Goal: Transaction & Acquisition: Obtain resource

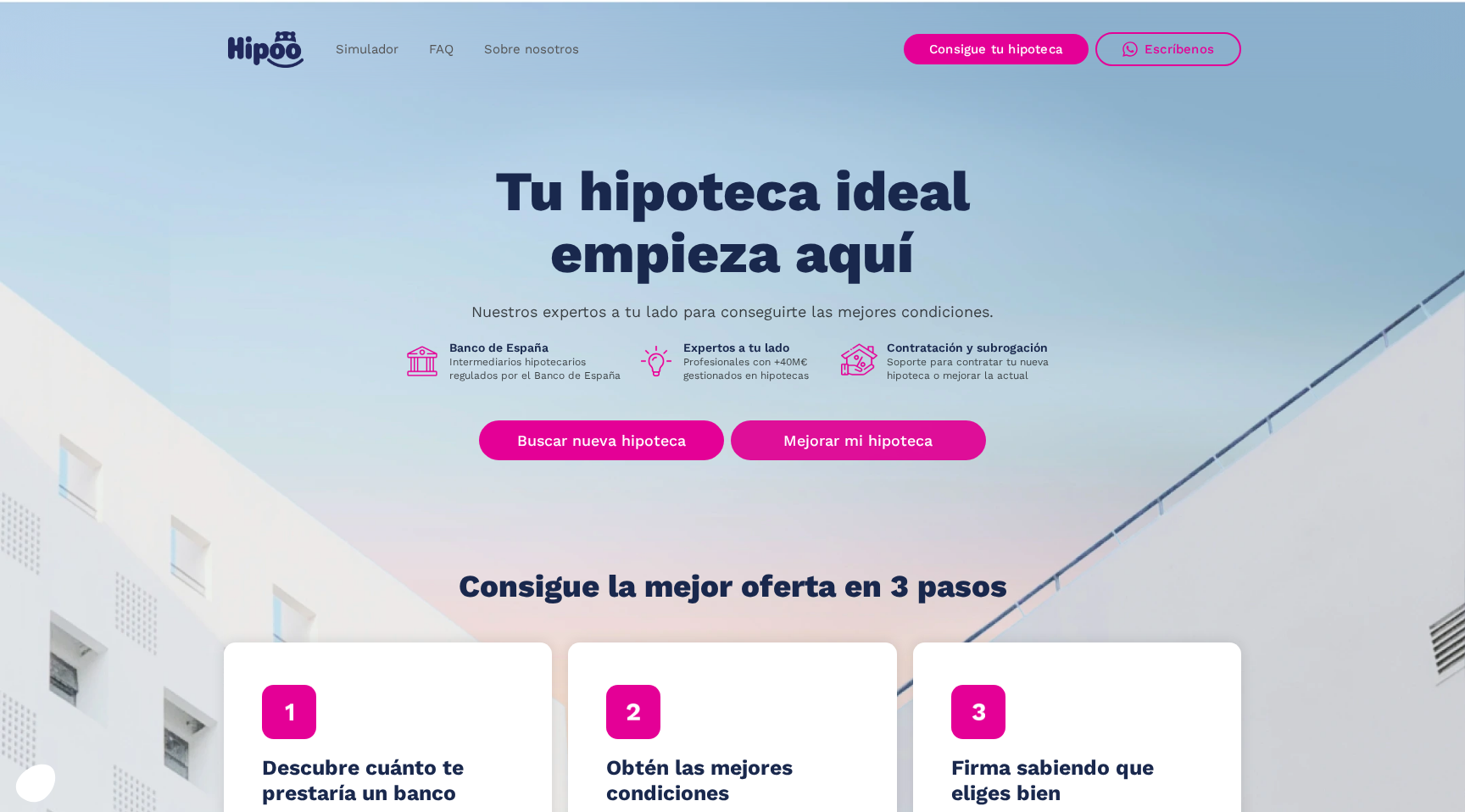
click at [828, 460] on div "Tu hipoteca ideal empieza aquí Nuestros expertos a tu lado para conseguirte las…" at bounding box center [732, 382] width 1017 height 443
click at [833, 450] on link "Mejorar mi hipoteca" at bounding box center [859, 441] width 256 height 40
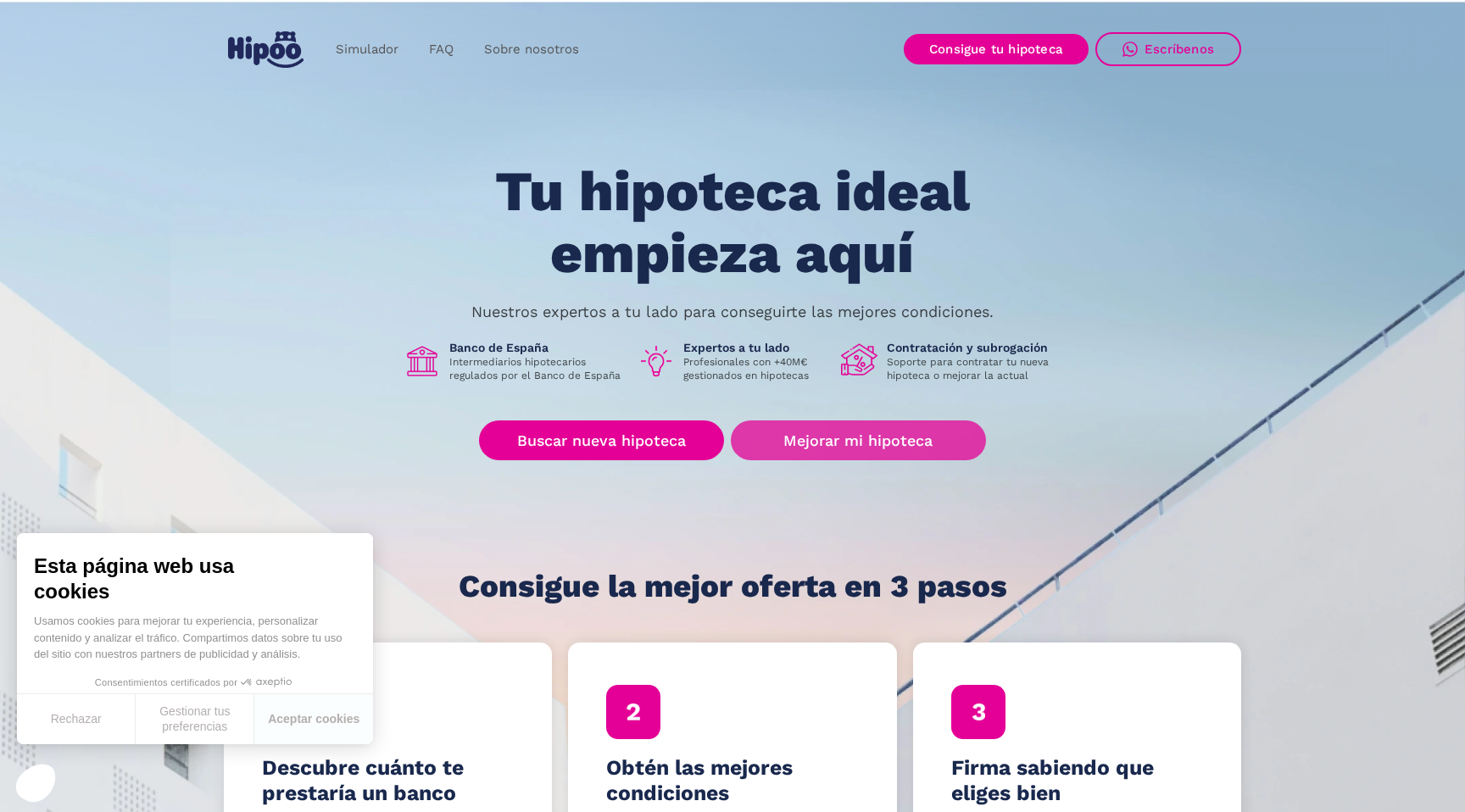
click at [839, 450] on link "Mejorar mi hipoteca" at bounding box center [859, 441] width 256 height 40
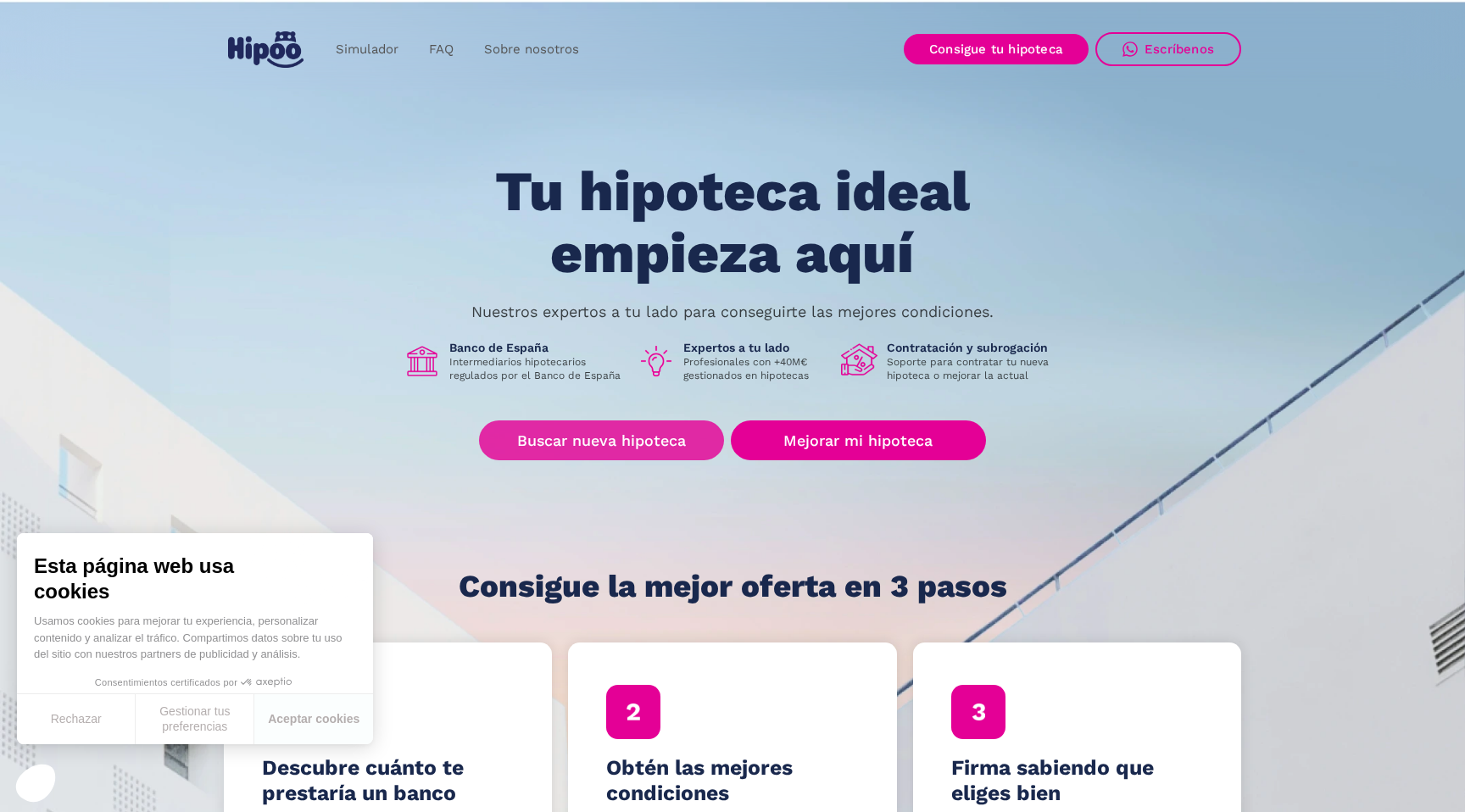
click at [557, 448] on link "Buscar nueva hipoteca" at bounding box center [601, 441] width 245 height 40
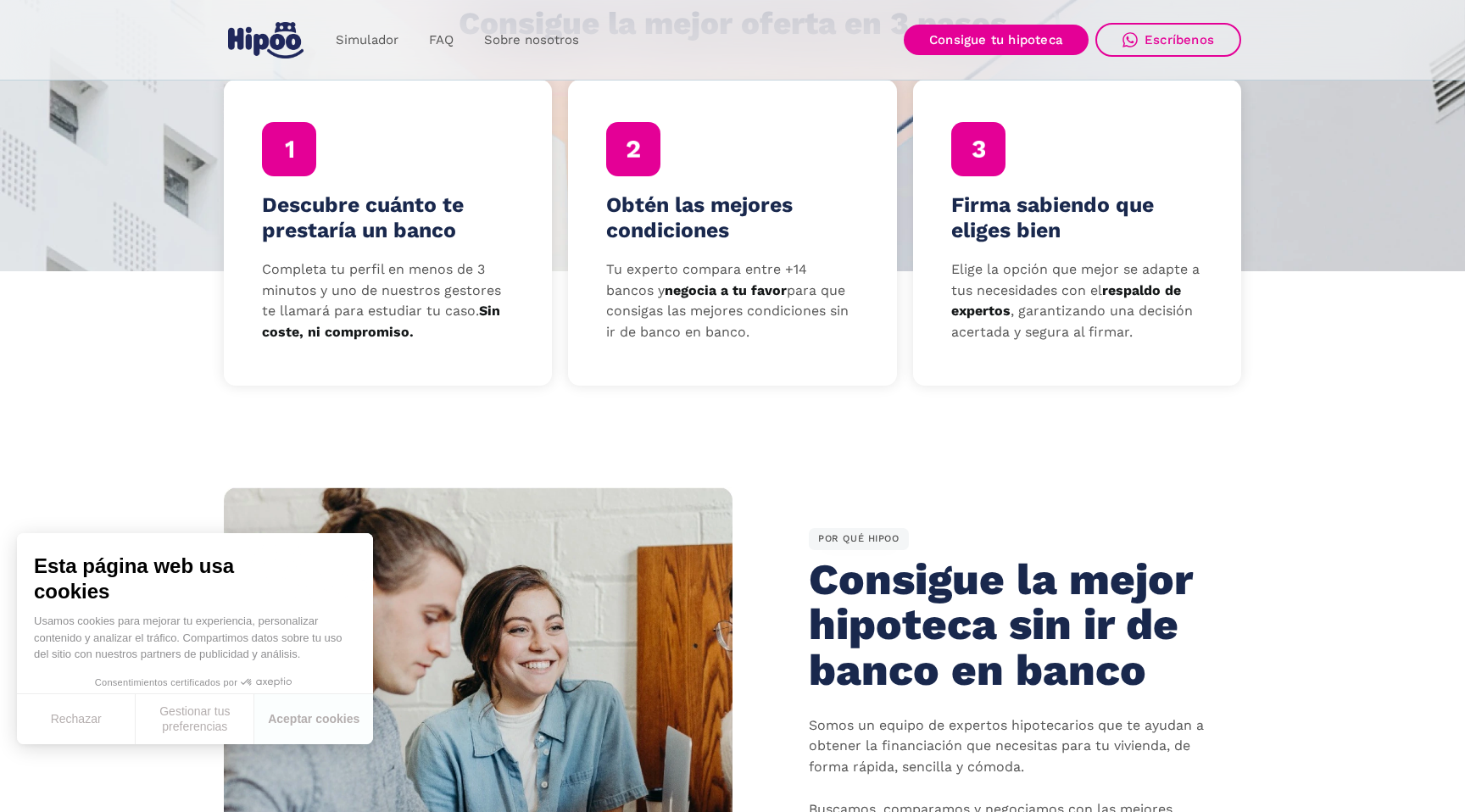
scroll to position [664, 0]
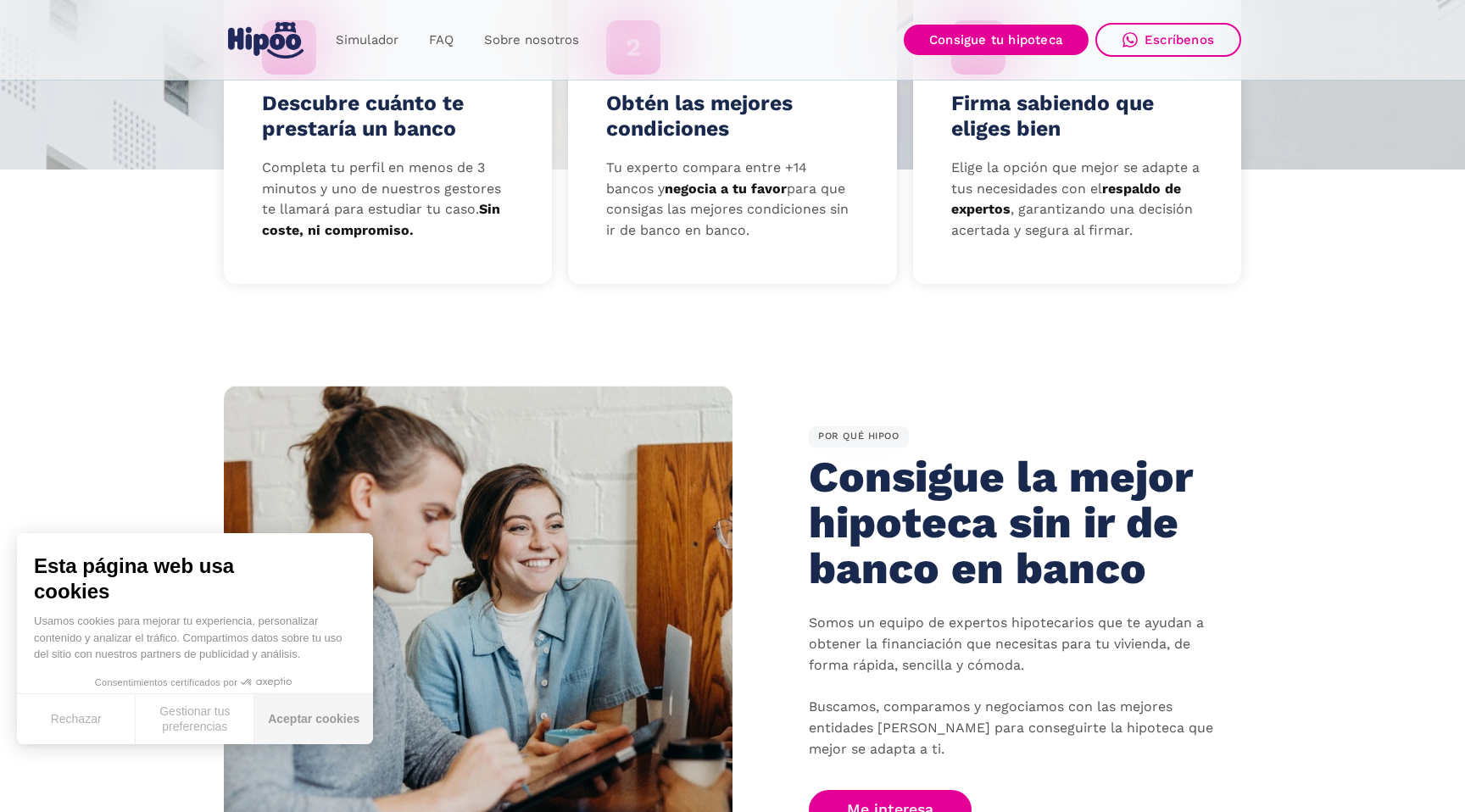
click at [339, 701] on button "Aceptar cookies" at bounding box center [314, 719] width 119 height 51
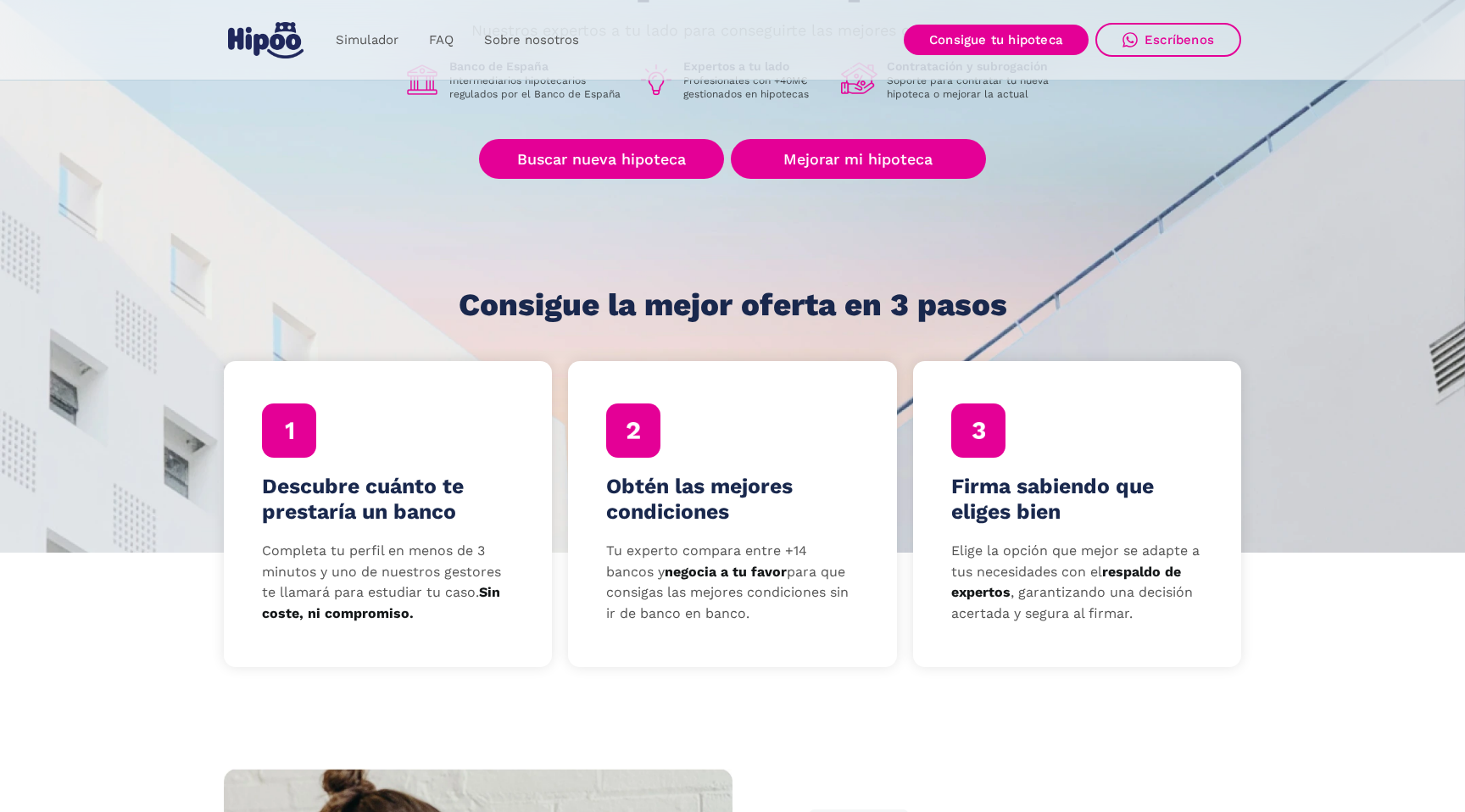
scroll to position [0, 0]
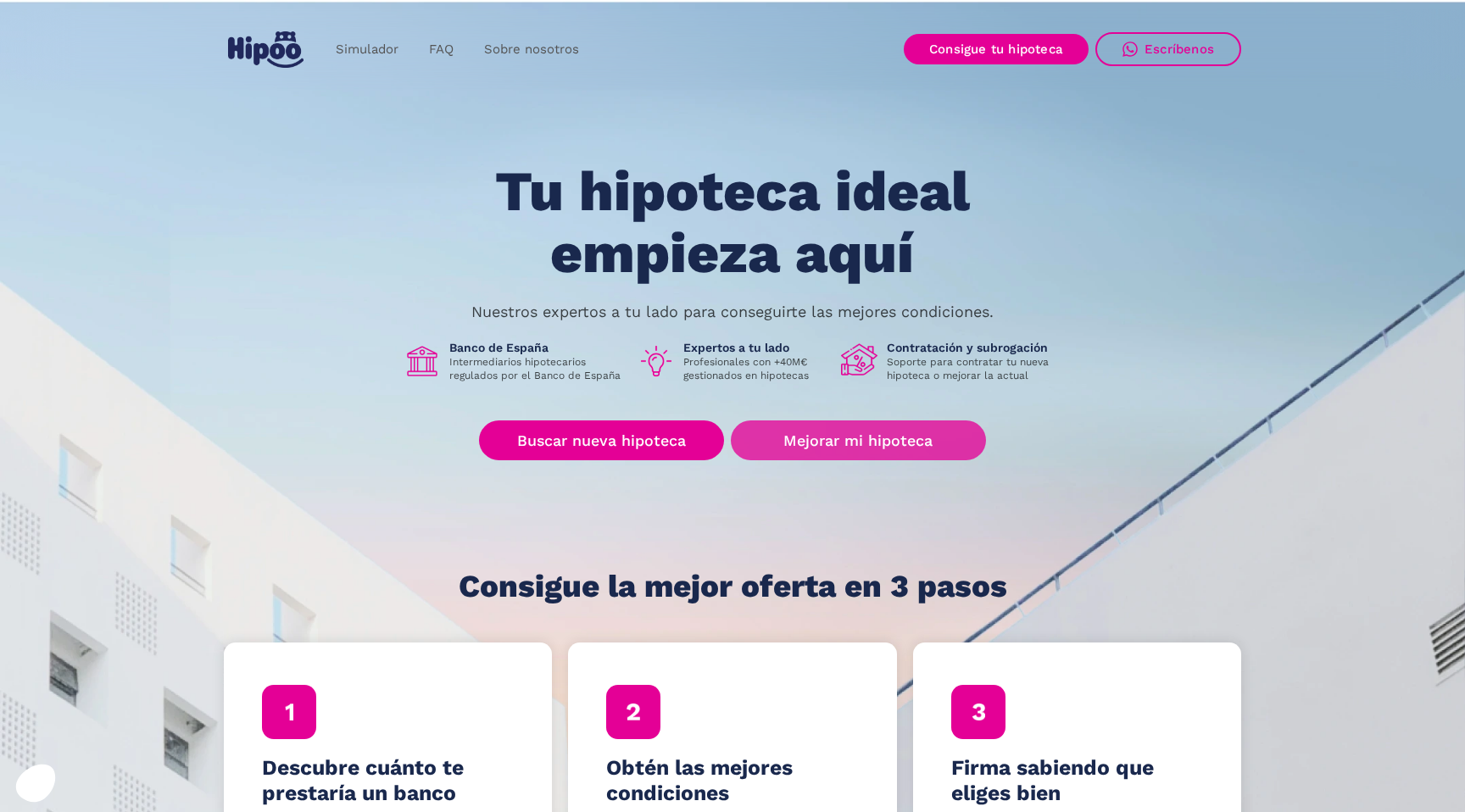
click at [798, 427] on link "Mejorar mi hipoteca" at bounding box center [859, 441] width 256 height 40
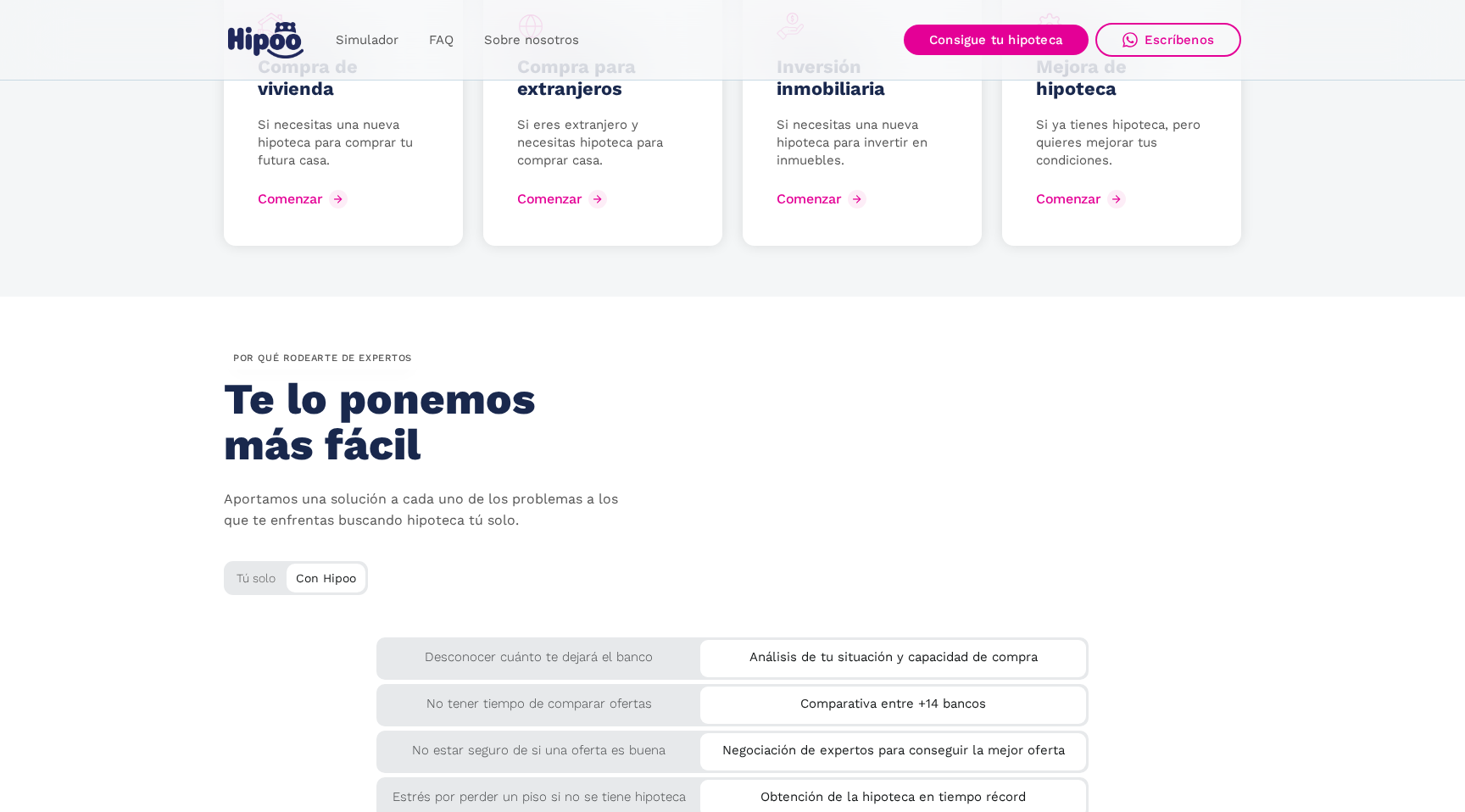
scroll to position [2451, 0]
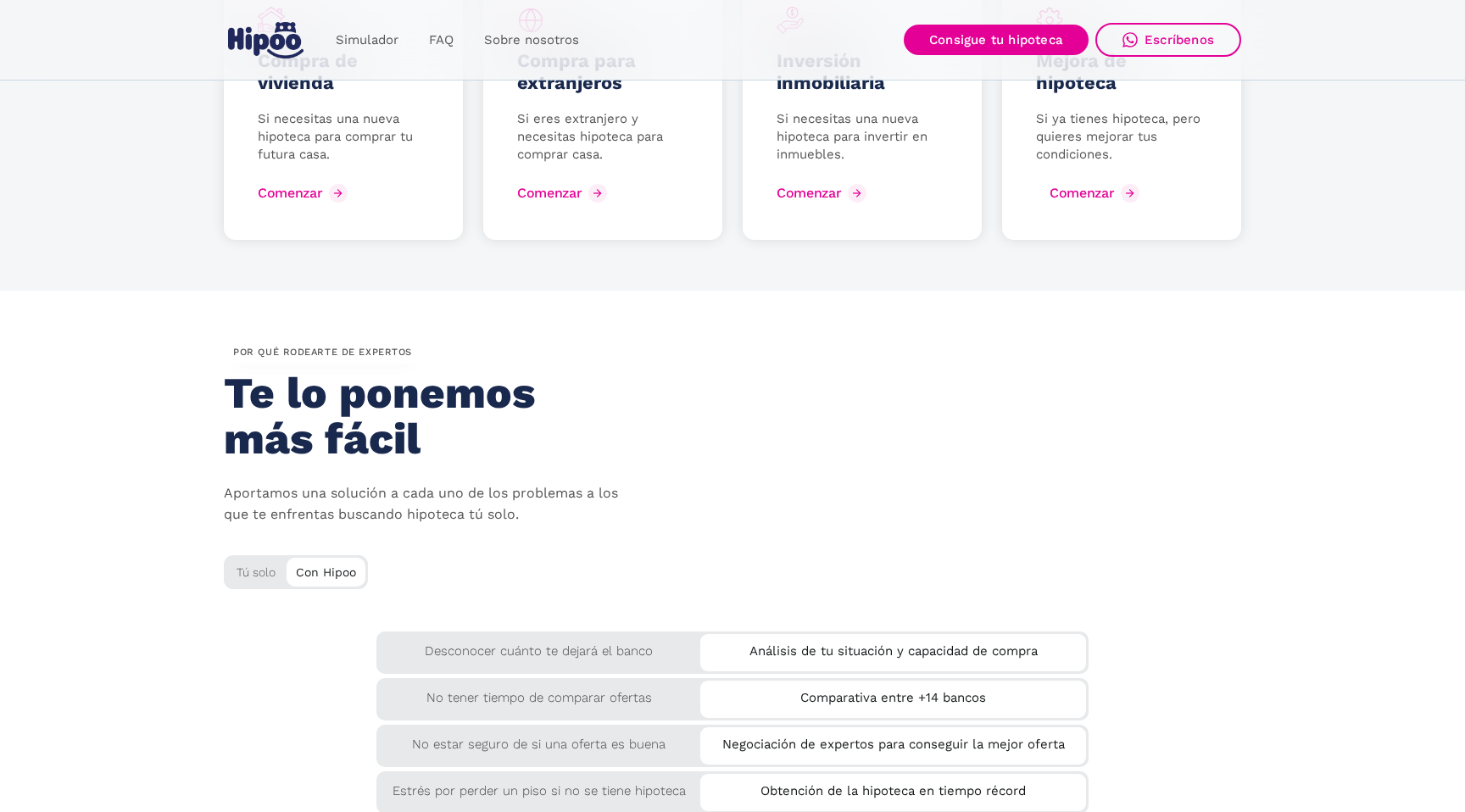
click at [1127, 191] on img at bounding box center [1130, 193] width 12 height 12
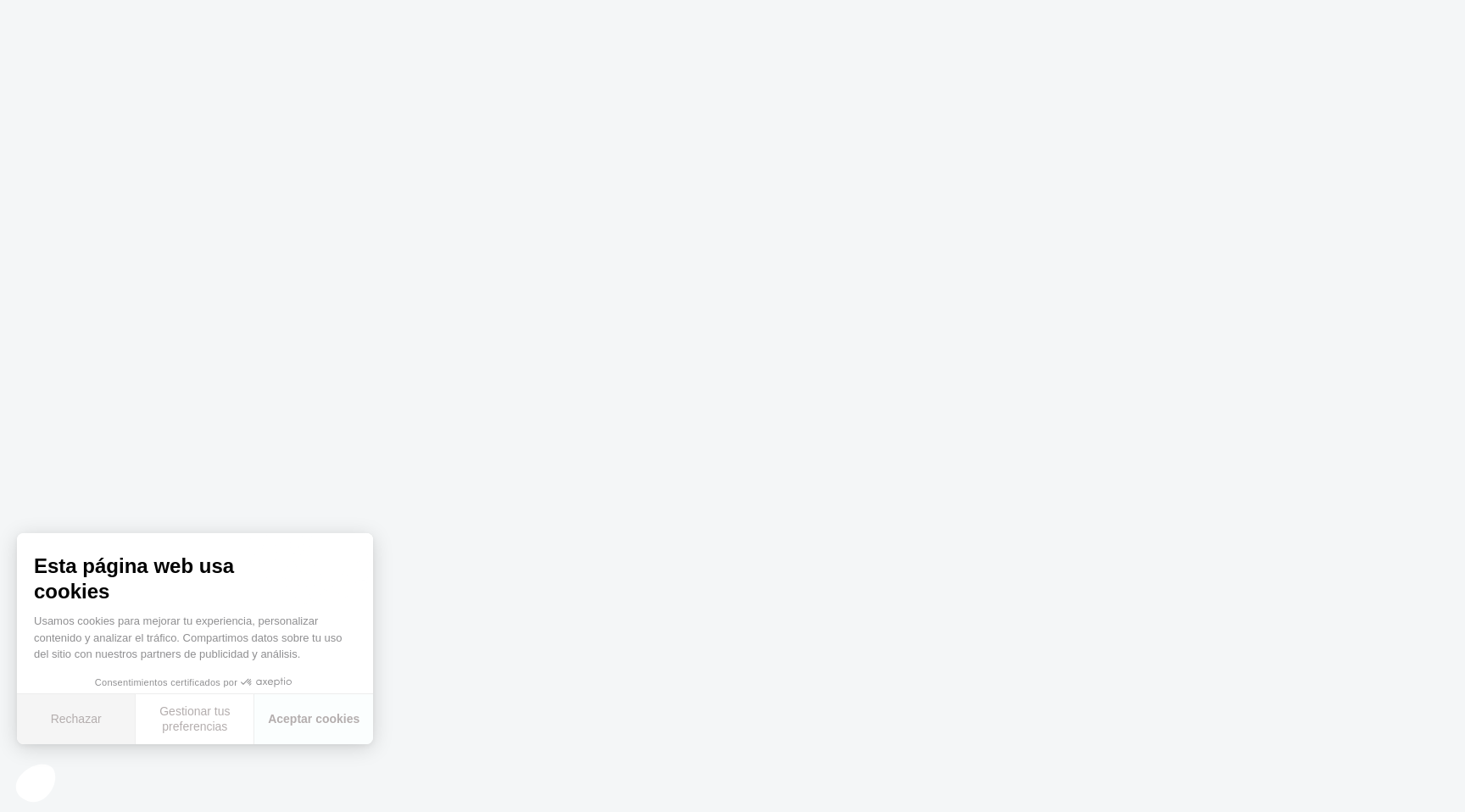
click at [87, 705] on button "Rechazar" at bounding box center [76, 719] width 119 height 51
